Goal: Task Accomplishment & Management: Manage account settings

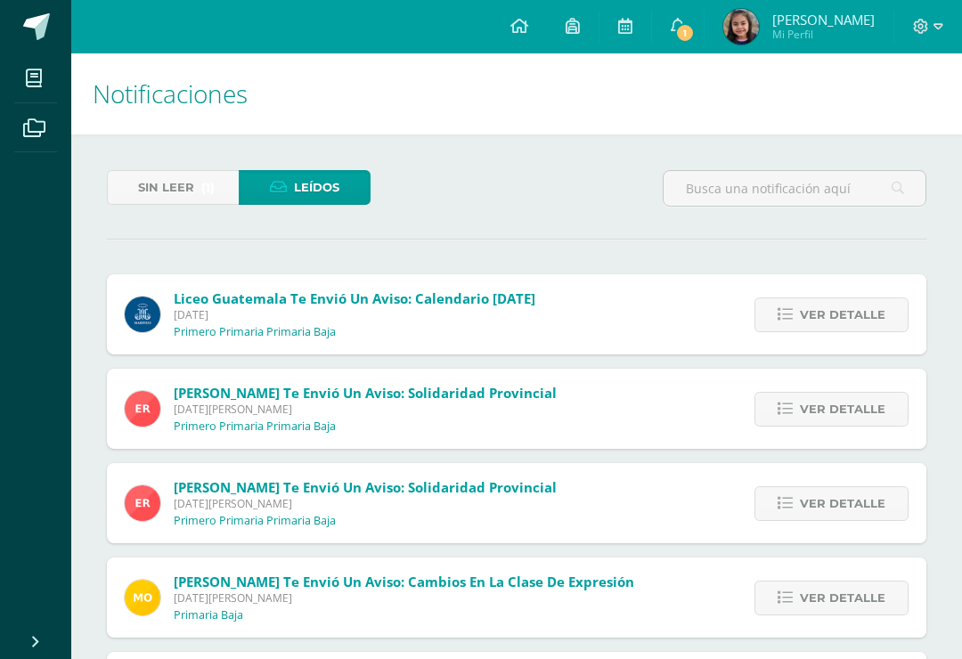
click at [203, 198] on span "(1)" at bounding box center [207, 187] width 13 height 33
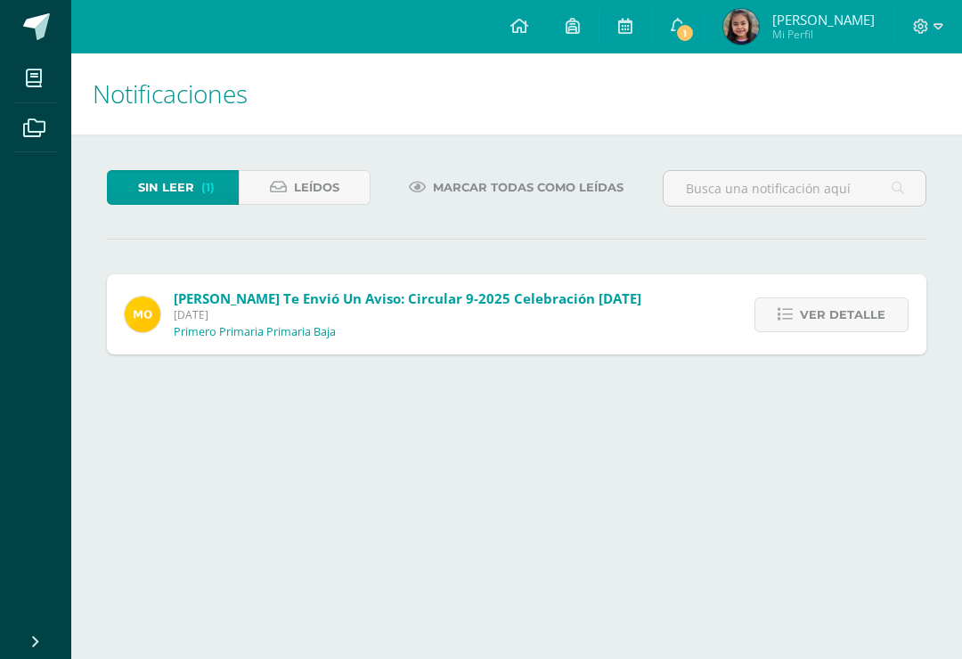
click at [863, 311] on span "Ver detalle" at bounding box center [842, 314] width 85 height 33
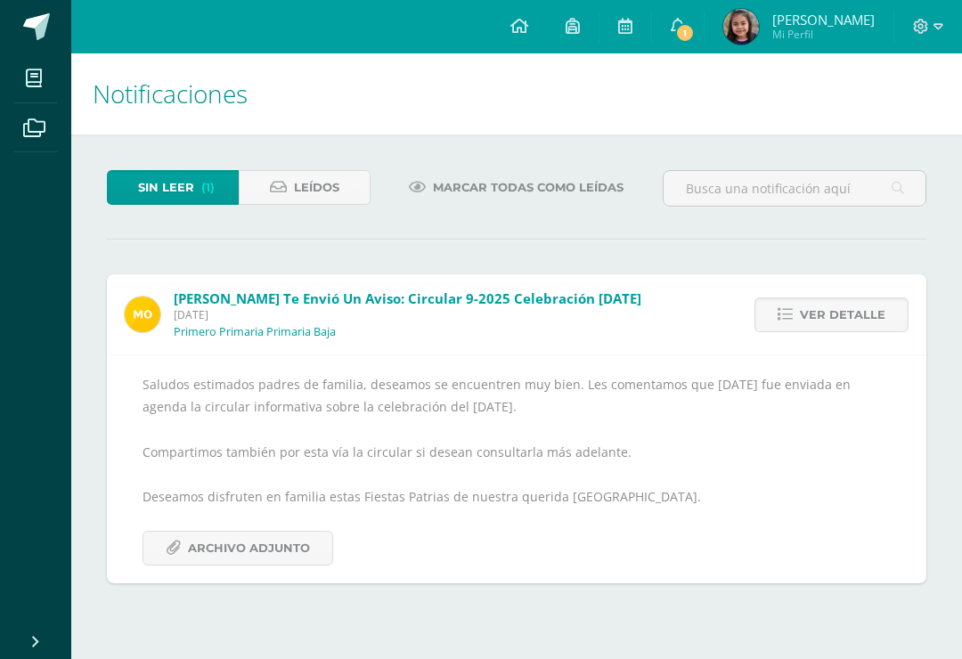
click at [289, 541] on span "Archivo Adjunto" at bounding box center [249, 548] width 122 height 33
click at [203, 183] on span "(1)" at bounding box center [207, 187] width 13 height 33
